Goal: Information Seeking & Learning: Understand process/instructions

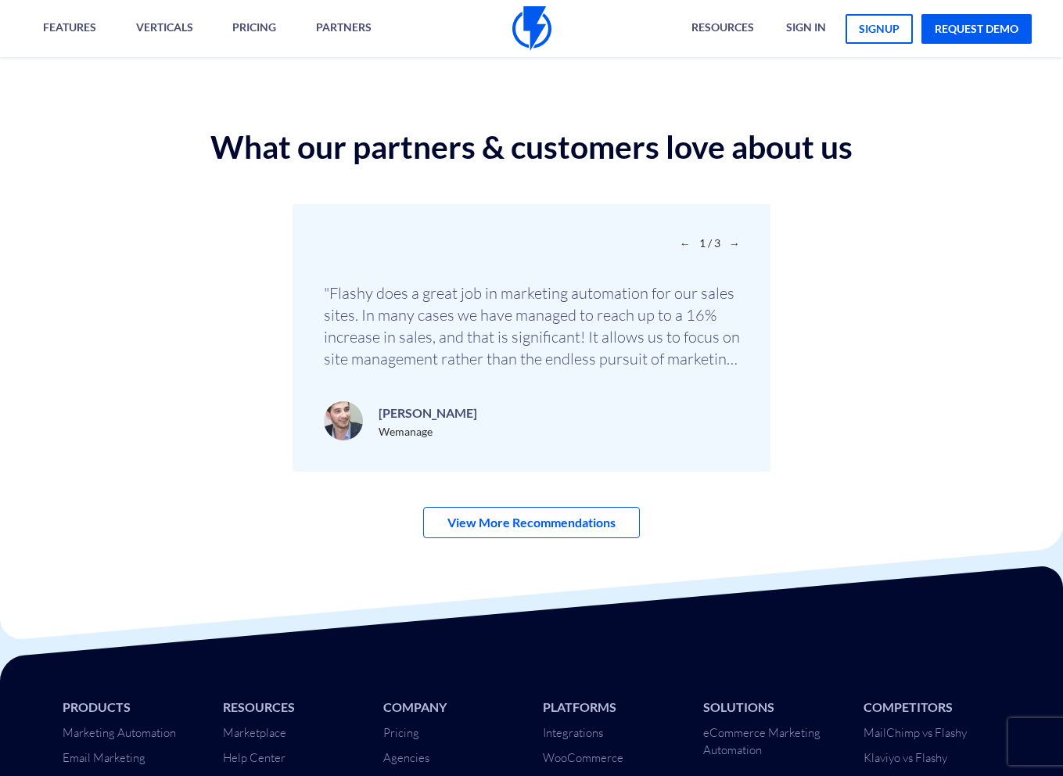
scroll to position [5085, 0]
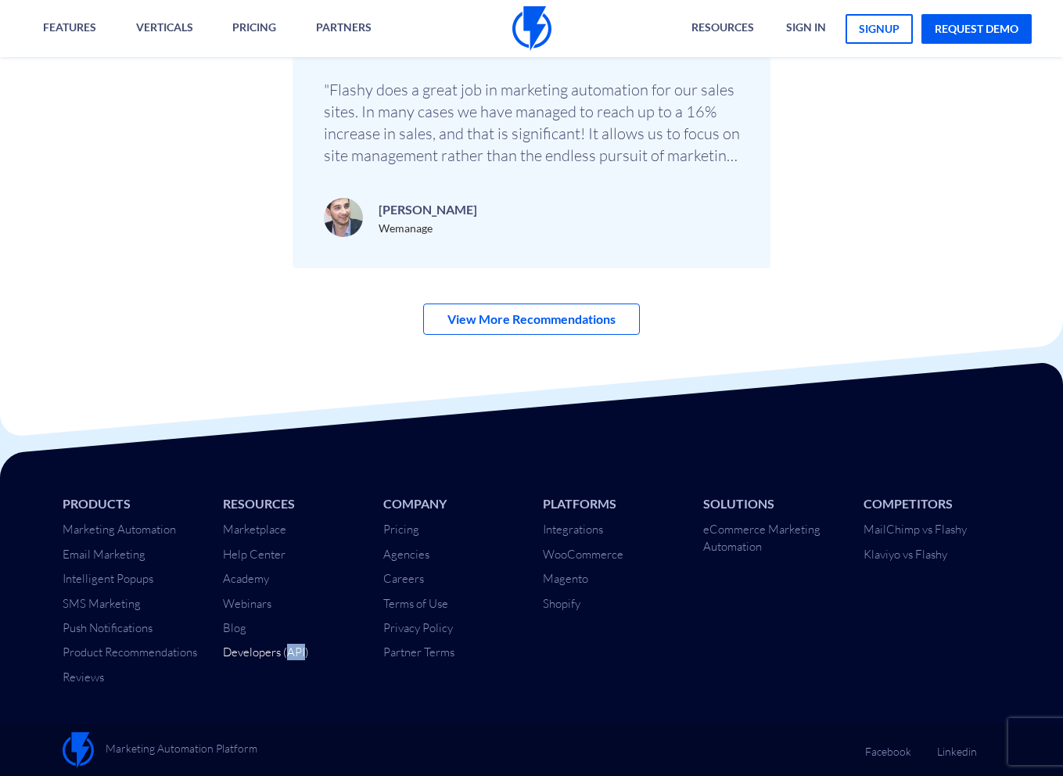
click at [260, 653] on link "Developers (API)" at bounding box center [266, 651] width 86 height 15
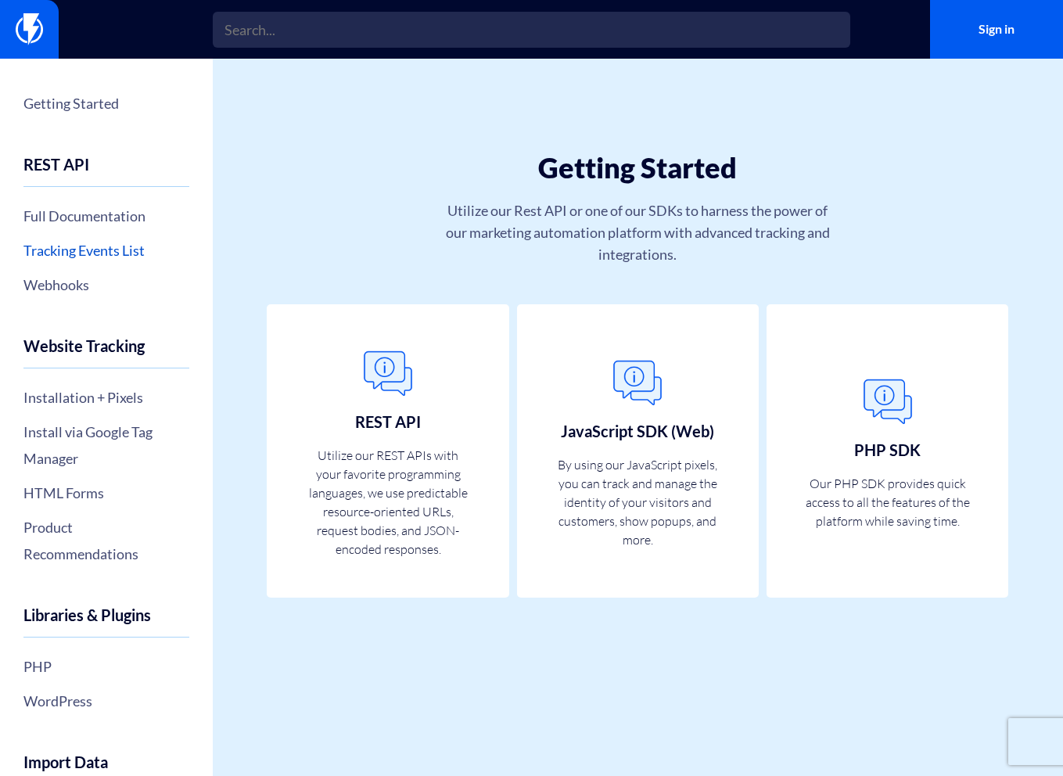
click at [119, 246] on link "Tracking Events List" at bounding box center [106, 250] width 166 height 27
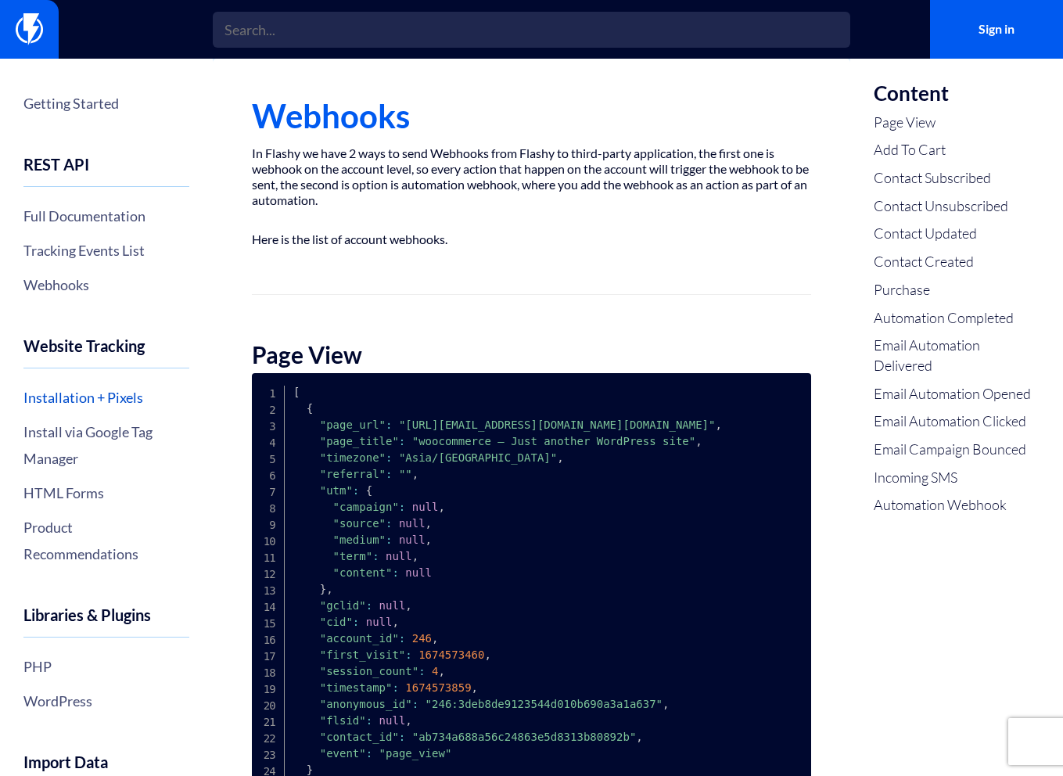
click at [89, 386] on link "Installation + Pixels" at bounding box center [106, 397] width 166 height 27
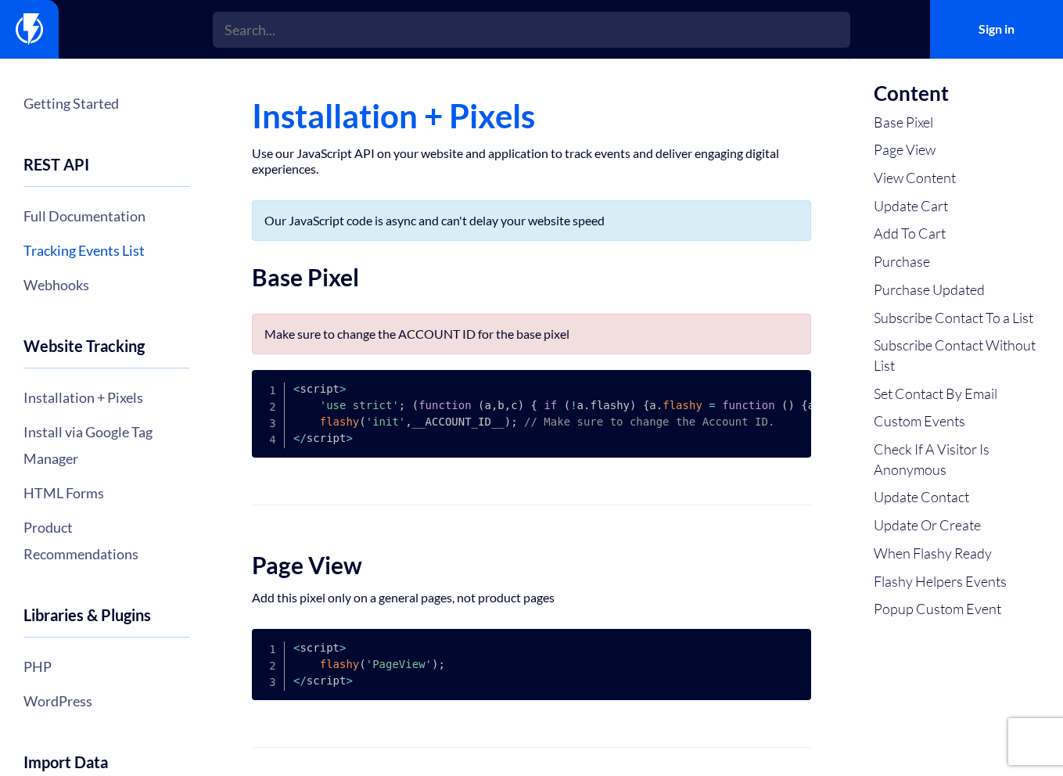
click at [84, 253] on link "Tracking Events List" at bounding box center [106, 250] width 166 height 27
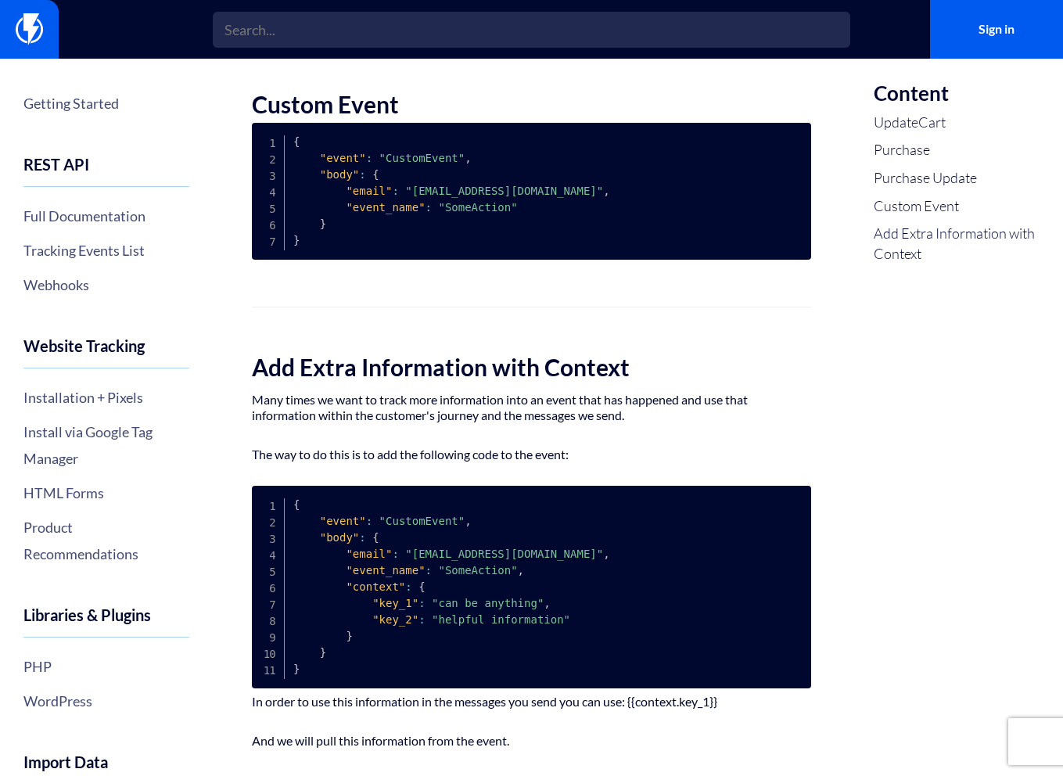
scroll to position [1321, 0]
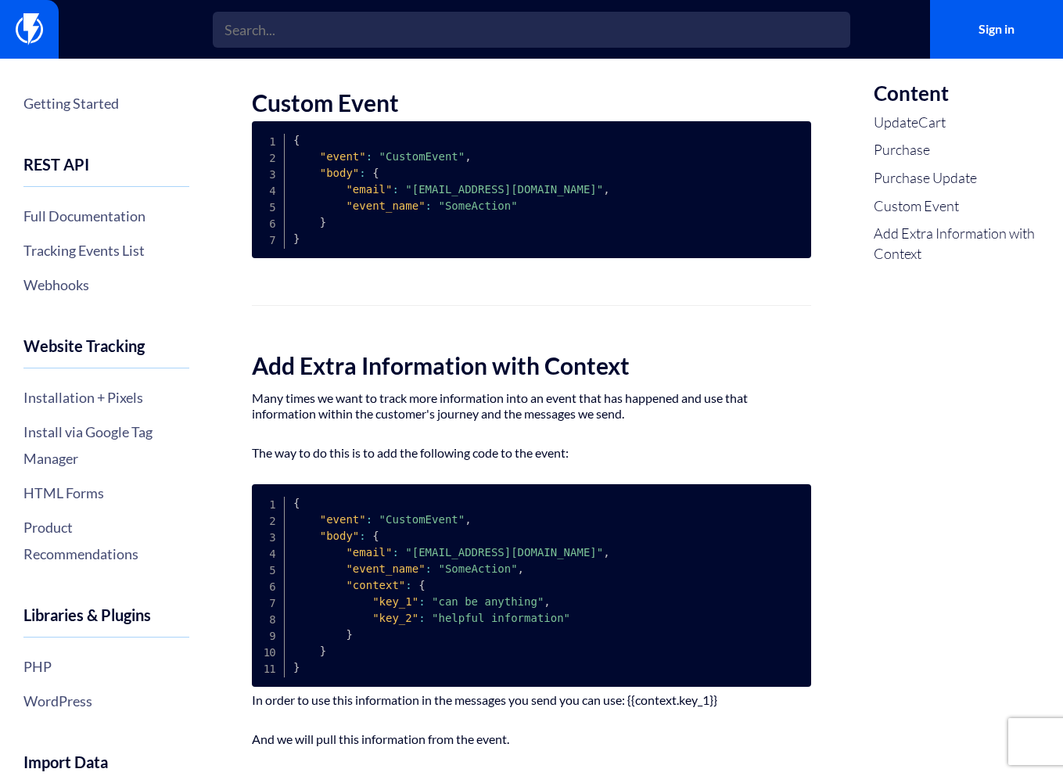
click at [295, 397] on p "Many times we want to track more information into an event that has happened an…" at bounding box center [531, 405] width 559 height 31
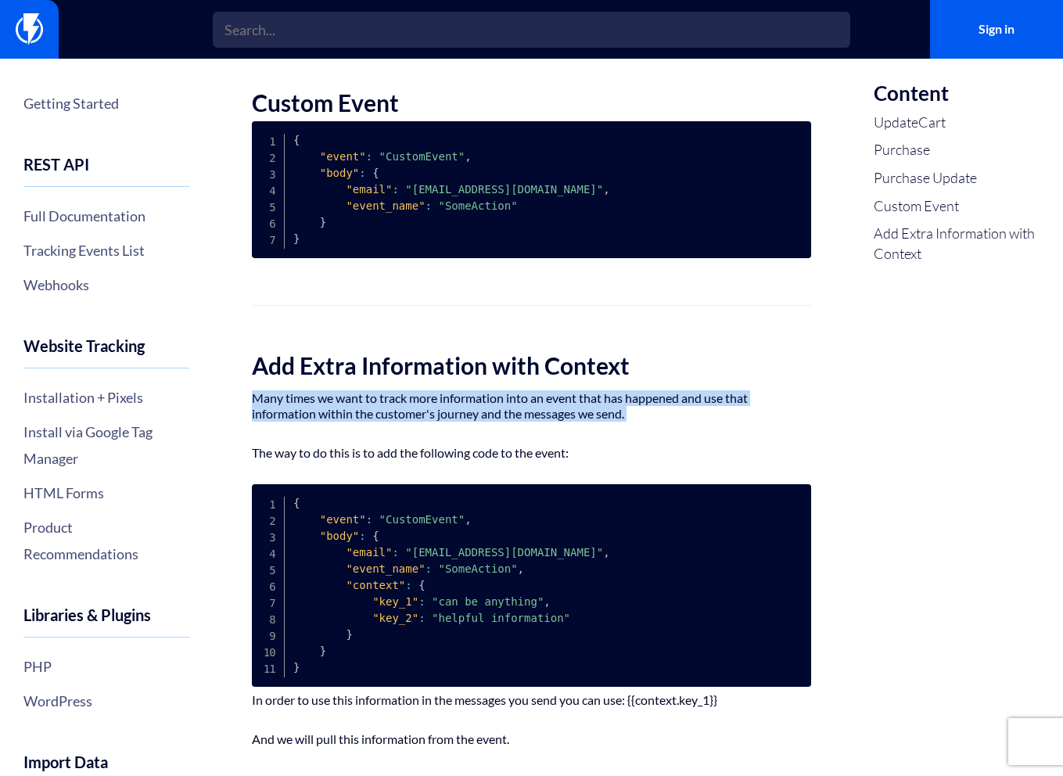
scroll to position [1355, 0]
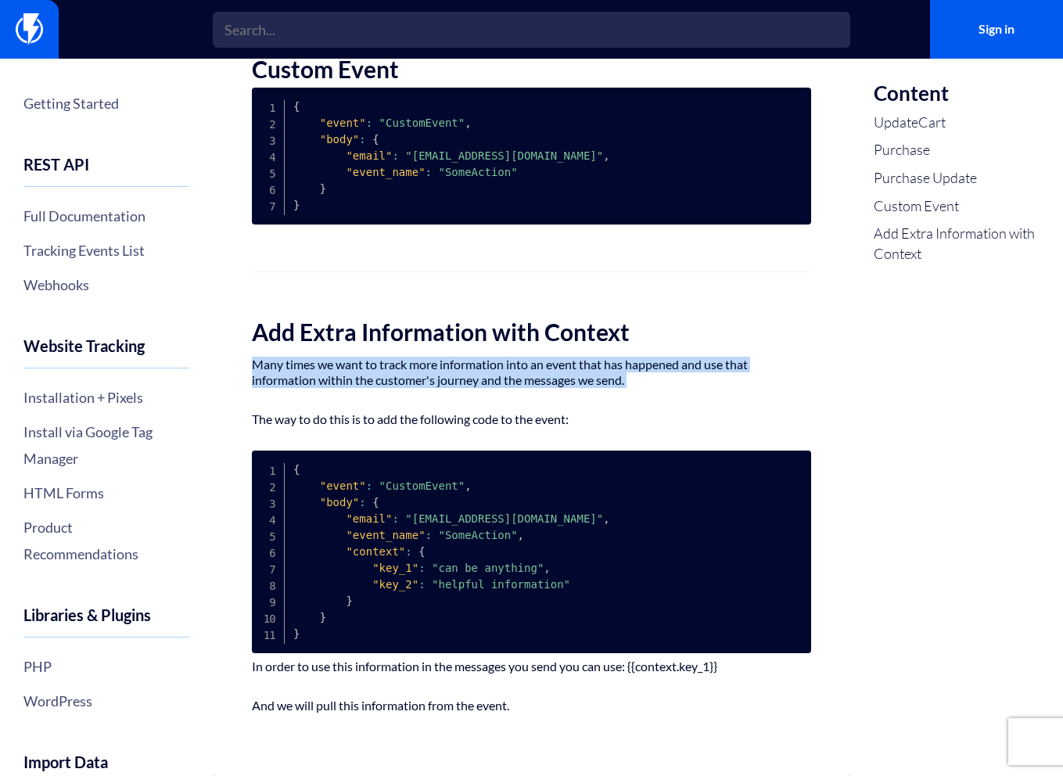
click at [308, 419] on p "The way to do this is to add the following code to the event:" at bounding box center [531, 419] width 559 height 16
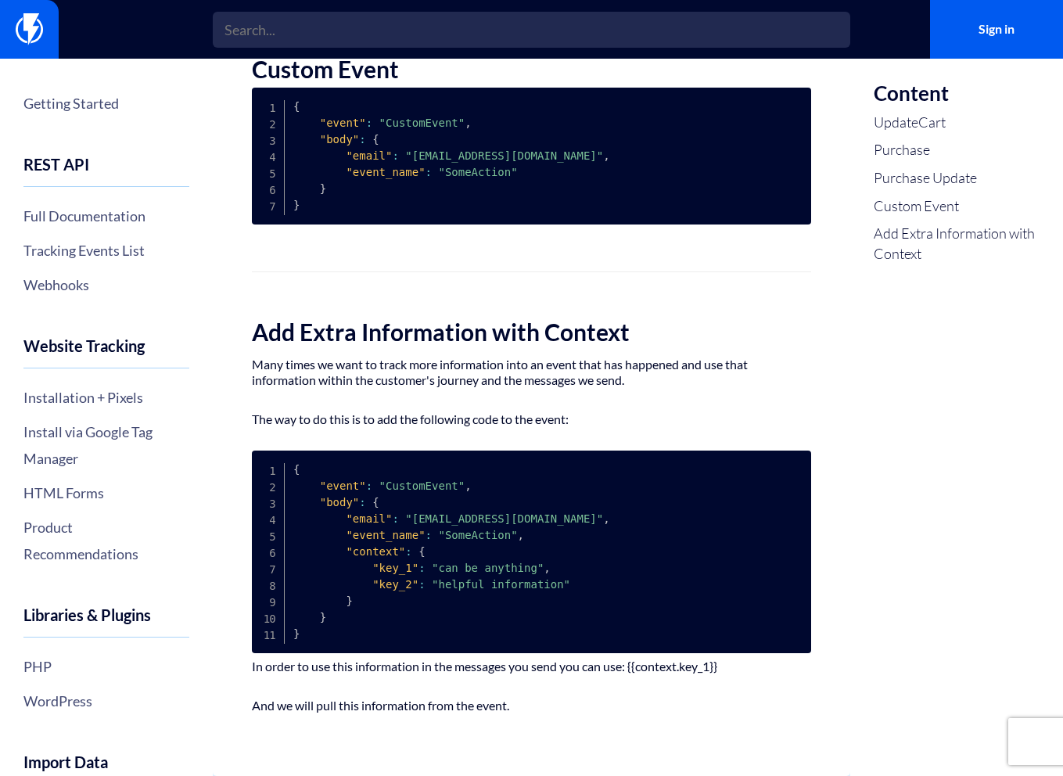
click at [308, 419] on p "The way to do this is to add the following code to the event:" at bounding box center [531, 419] width 559 height 16
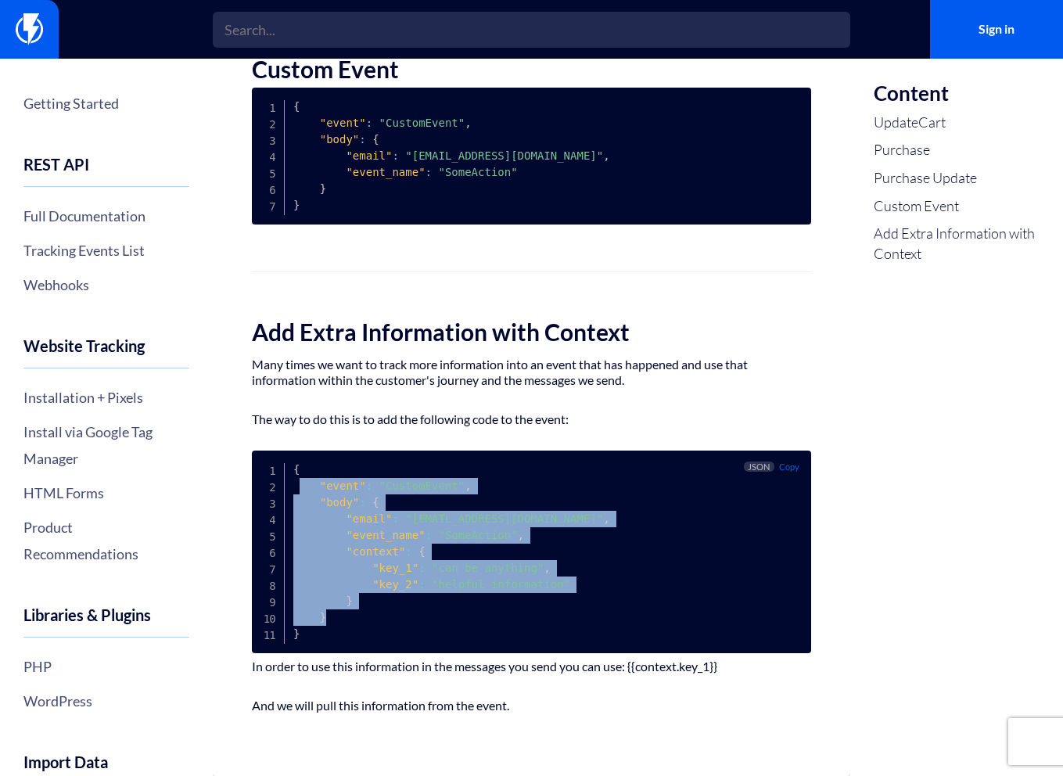
drag, startPoint x: 298, startPoint y: 481, endPoint x: 403, endPoint y: 624, distance: 177.4
click at [403, 624] on pre "{ "event" : "CustomEvent" , "body" : { "email" : "[EMAIL_ADDRESS][DOMAIN_NAME]"…" at bounding box center [531, 551] width 559 height 203
drag, startPoint x: 296, startPoint y: 468, endPoint x: 354, endPoint y: 641, distance: 183.3
click at [354, 641] on pre "{ "event" : "CustomEvent" , "body" : { "email" : "[EMAIL_ADDRESS][DOMAIN_NAME]"…" at bounding box center [531, 551] width 559 height 203
